Goal: Transaction & Acquisition: Purchase product/service

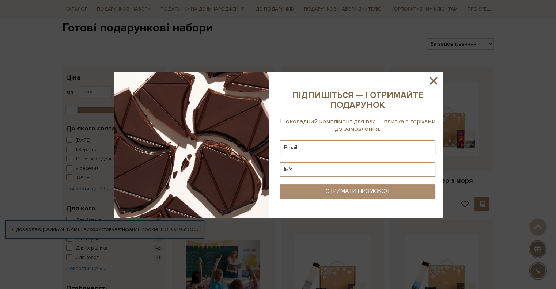
click at [433, 79] on icon at bounding box center [433, 81] width 12 height 12
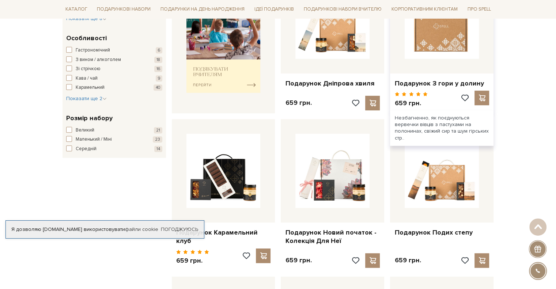
scroll to position [329, 0]
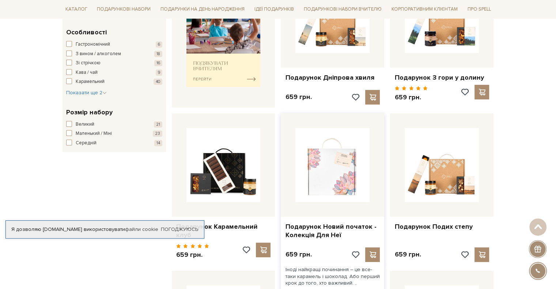
click at [327, 173] on img at bounding box center [332, 165] width 74 height 74
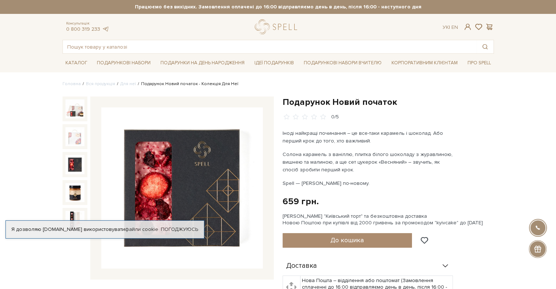
click at [75, 161] on img at bounding box center [74, 164] width 19 height 19
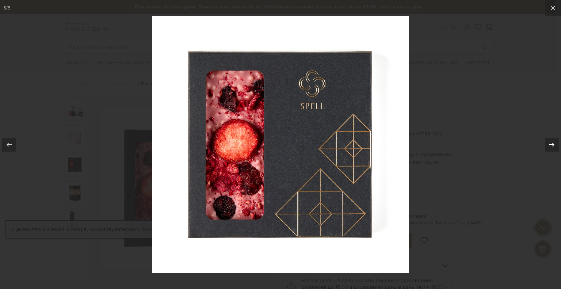
click at [551, 141] on icon at bounding box center [552, 144] width 9 height 9
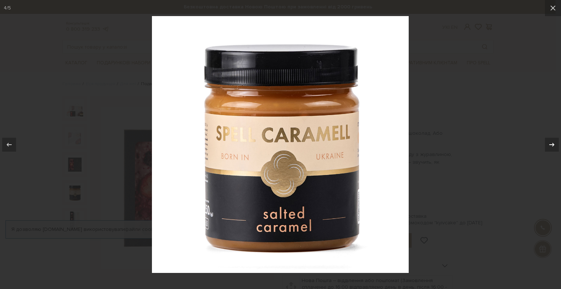
click at [550, 143] on icon at bounding box center [552, 144] width 9 height 9
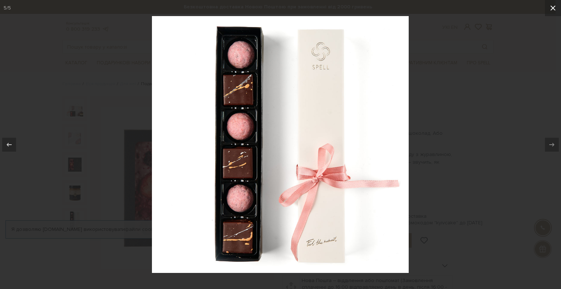
click at [555, 8] on icon at bounding box center [553, 8] width 9 height 9
